Goal: Transaction & Acquisition: Purchase product/service

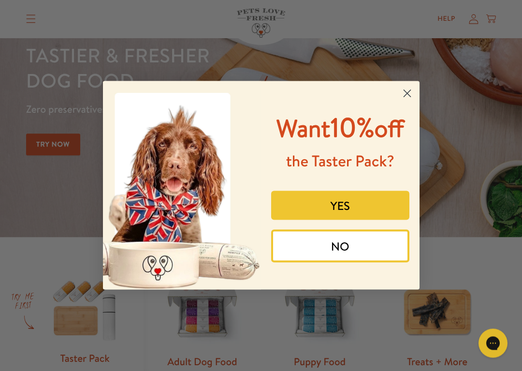
scroll to position [84, 0]
click at [382, 220] on button "YES" at bounding box center [340, 205] width 138 height 29
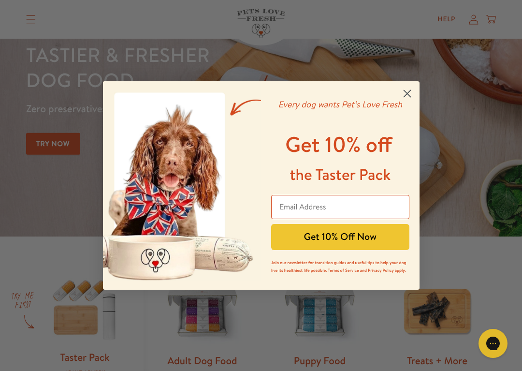
click at [379, 210] on input "Email Address" at bounding box center [340, 207] width 138 height 24
type input "[PERSON_NAME][EMAIL_ADDRESS][DOMAIN_NAME]"
click at [393, 239] on button "Get 10% Off Now" at bounding box center [340, 237] width 138 height 26
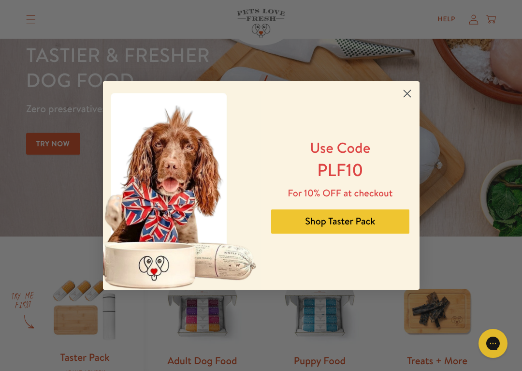
click at [408, 90] on circle "Close dialog" at bounding box center [407, 94] width 16 height 16
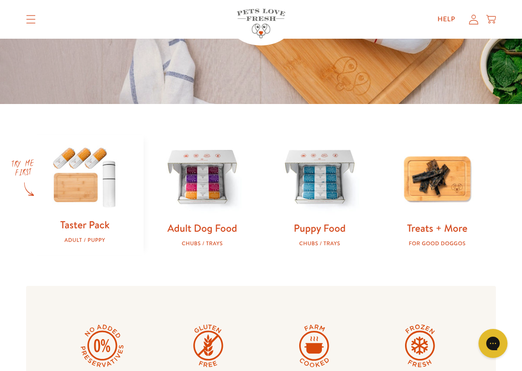
scroll to position [227, 0]
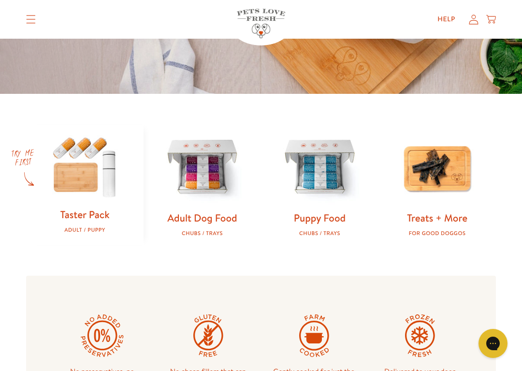
click at [91, 191] on img at bounding box center [85, 166] width 87 height 83
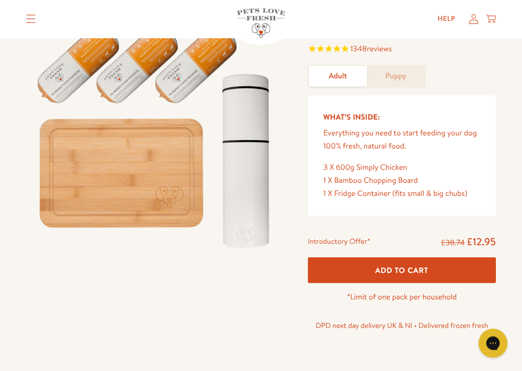
scroll to position [99, 0]
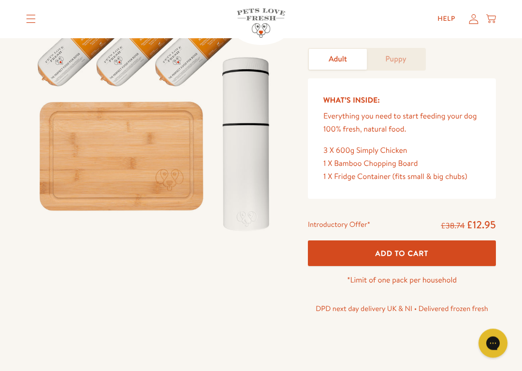
click at [438, 253] on button "Add To Cart" at bounding box center [402, 254] width 188 height 26
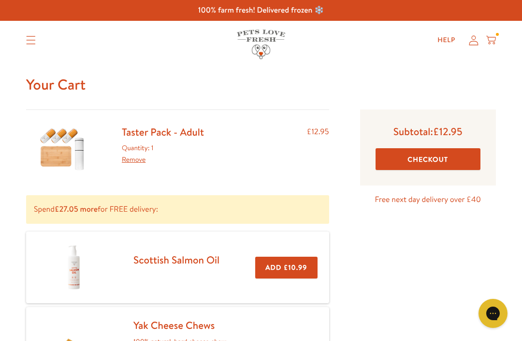
click at [453, 156] on button "Checkout" at bounding box center [428, 159] width 105 height 22
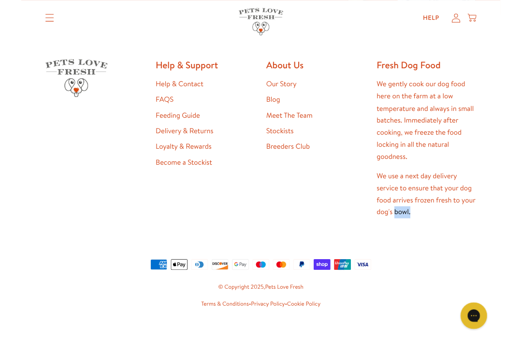
scroll to position [1741, 0]
